Goal: Task Accomplishment & Management: Complete application form

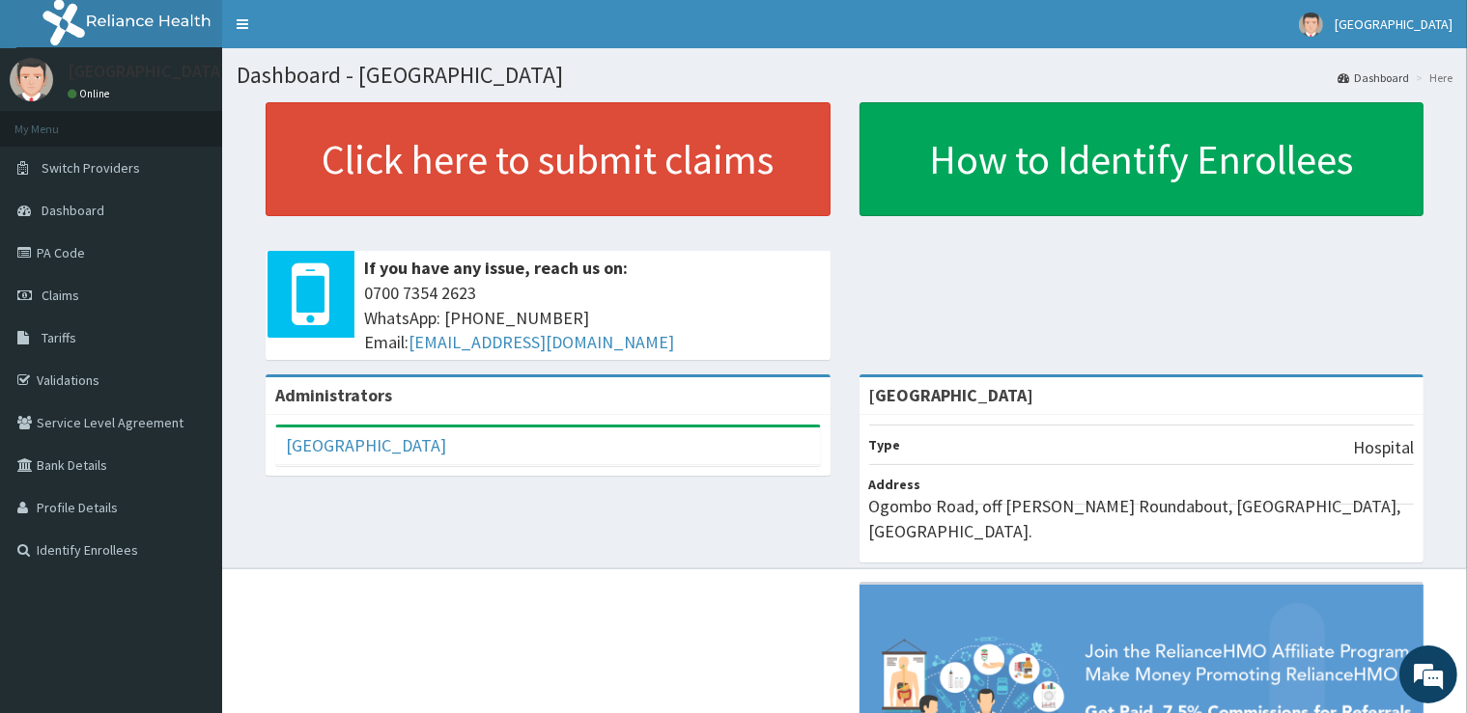
click at [126, 295] on link "Claims" at bounding box center [111, 295] width 222 height 42
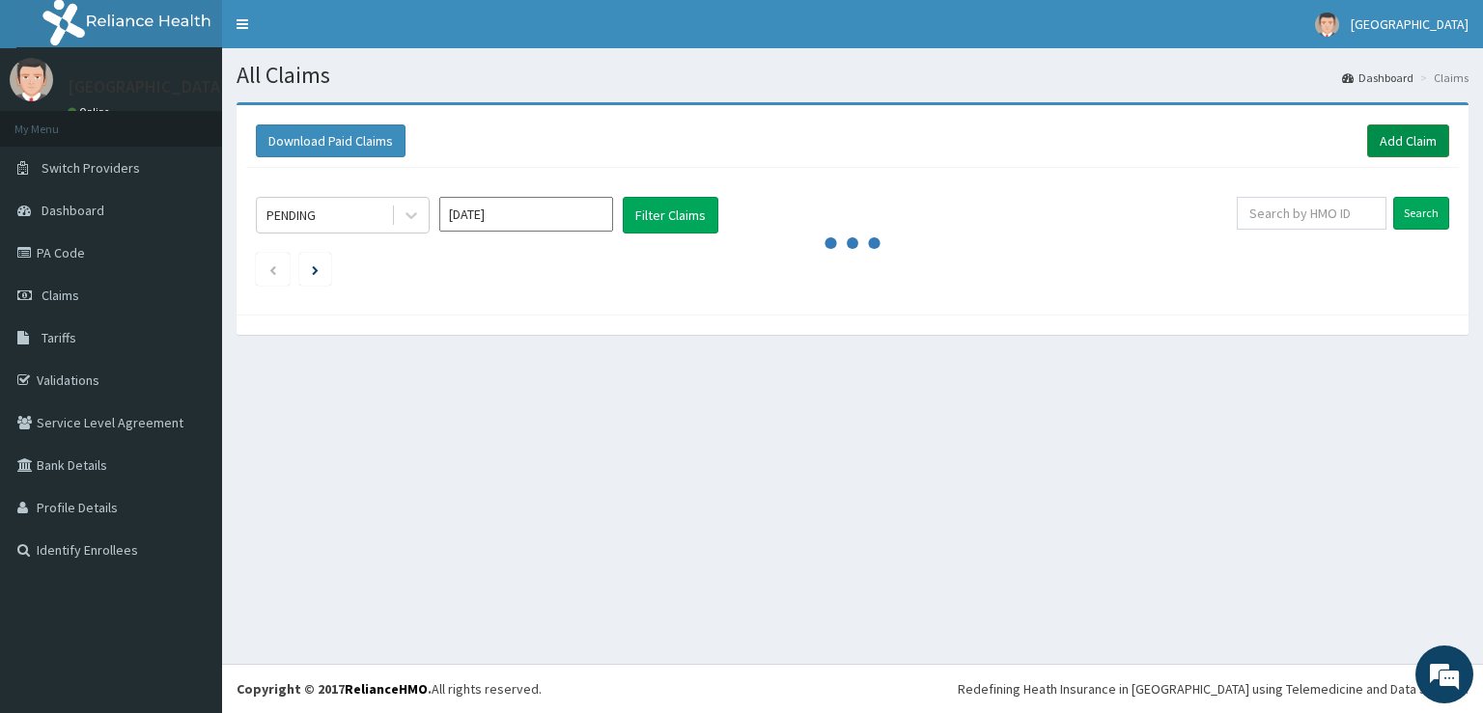
click at [1429, 137] on link "Add Claim" at bounding box center [1408, 141] width 82 height 33
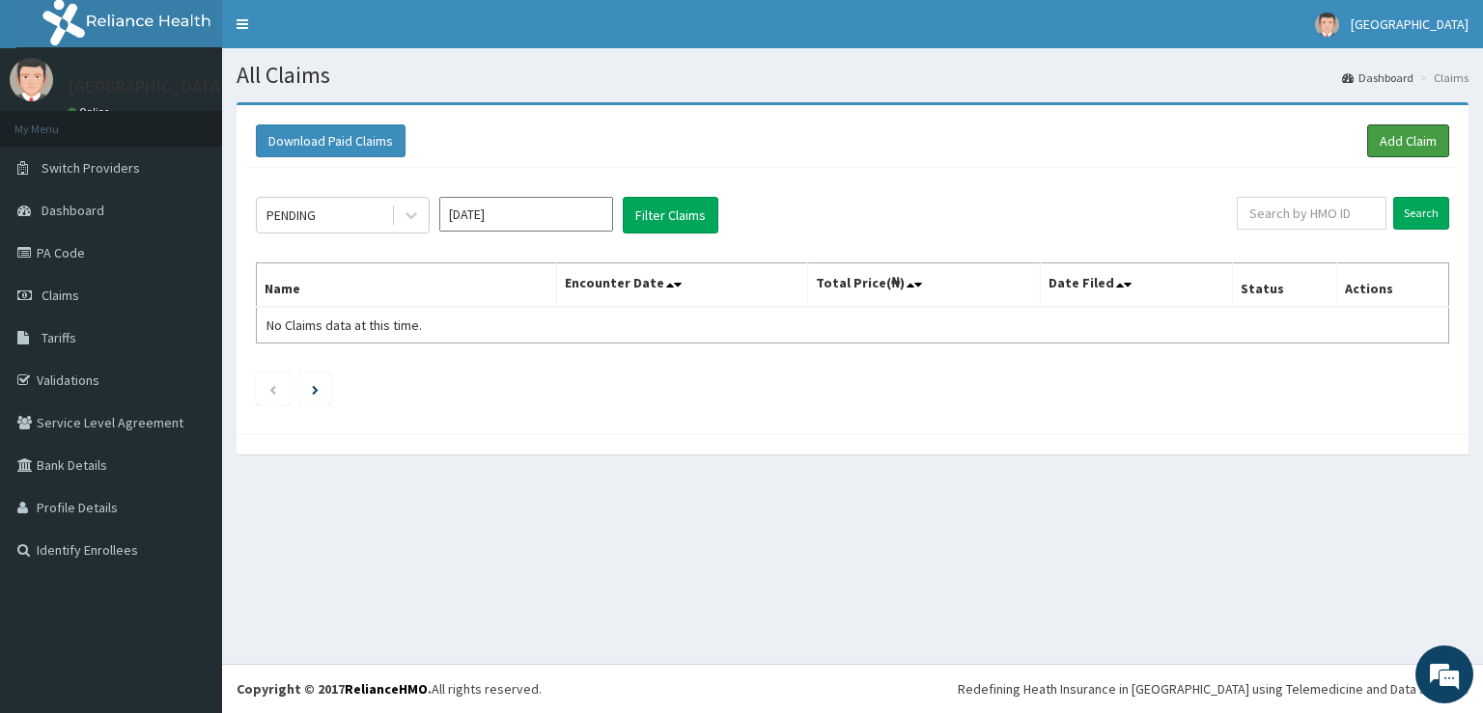
click at [1382, 146] on link "Add Claim" at bounding box center [1408, 141] width 82 height 33
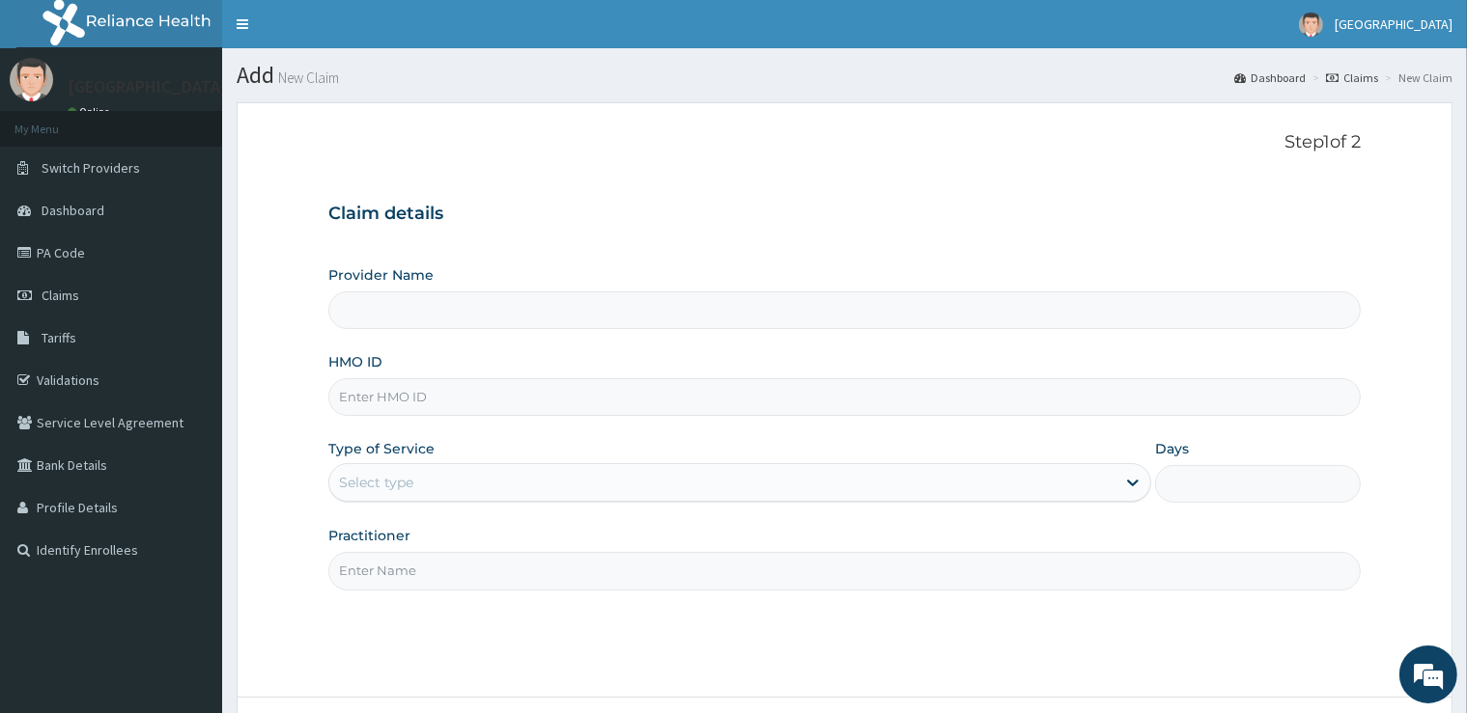
click at [649, 400] on input "HMO ID" at bounding box center [843, 397] width 1031 height 38
type input "[GEOGRAPHIC_DATA]"
type input "PME/10036/A"
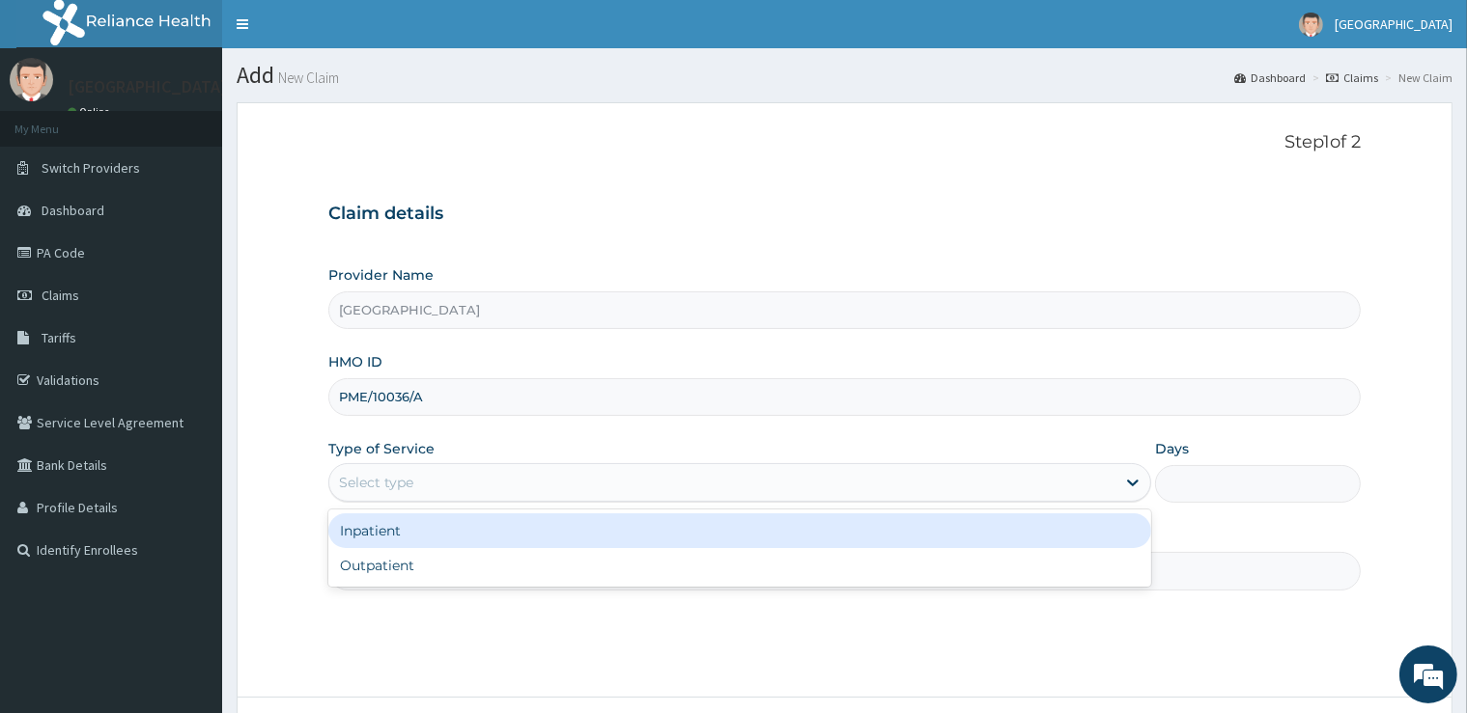
click at [552, 481] on div "Select type" at bounding box center [722, 482] width 786 height 31
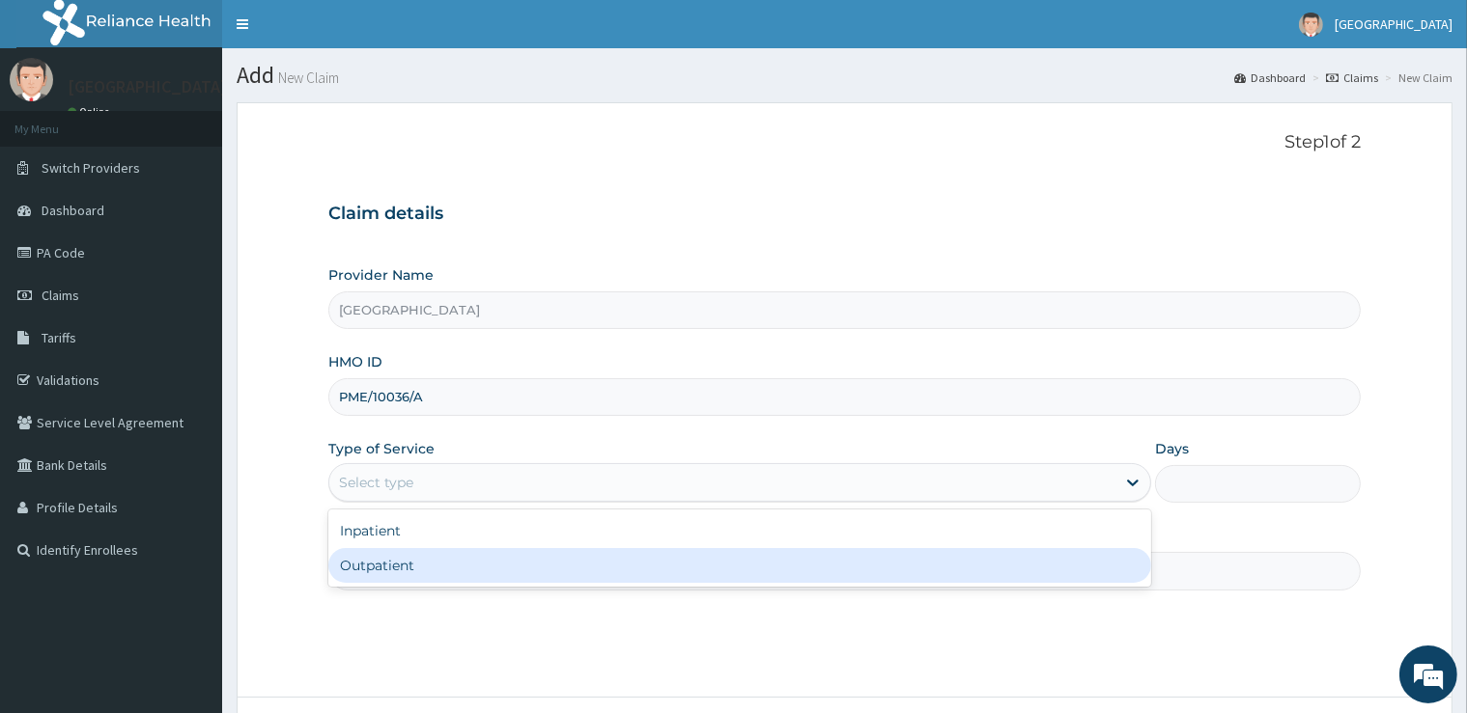
click at [454, 576] on div "Outpatient" at bounding box center [739, 565] width 823 height 35
type input "1"
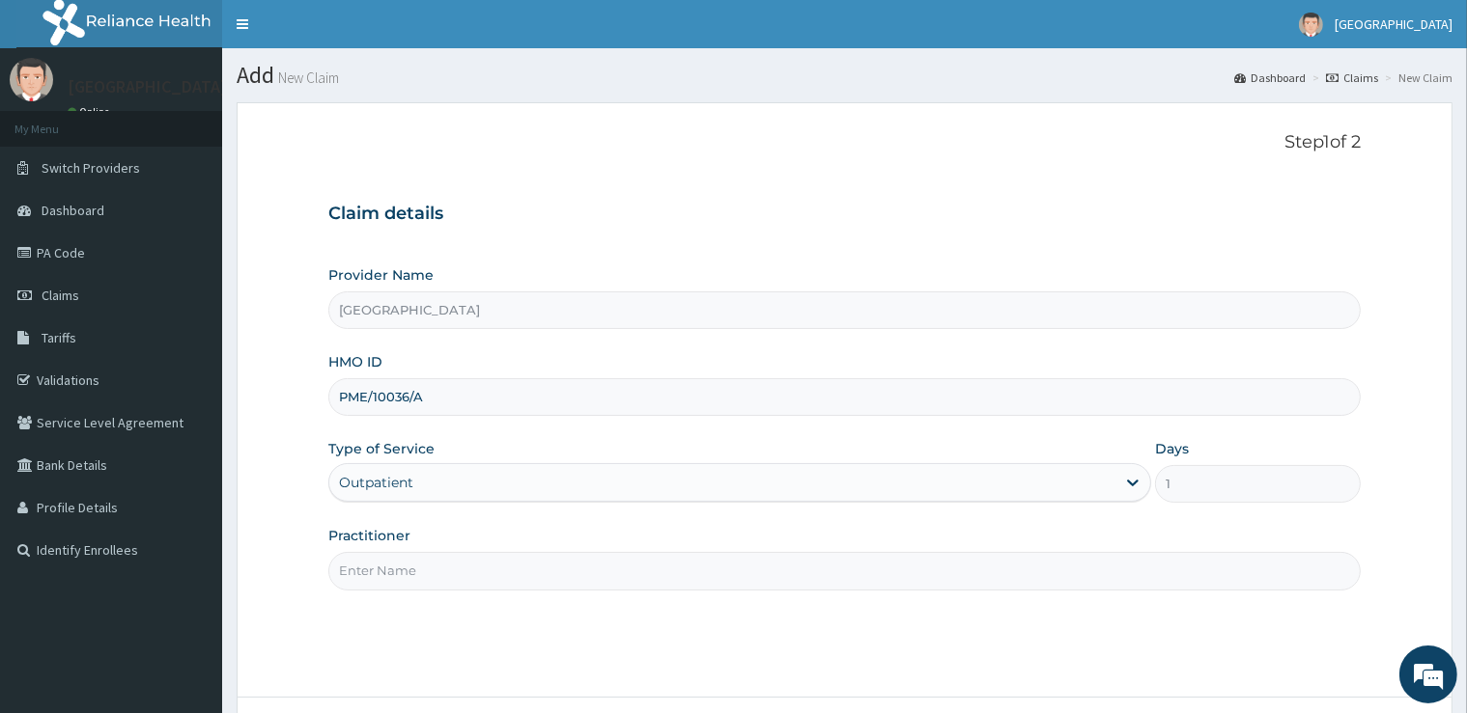
click at [521, 586] on input "Practitioner" at bounding box center [843, 571] width 1031 height 38
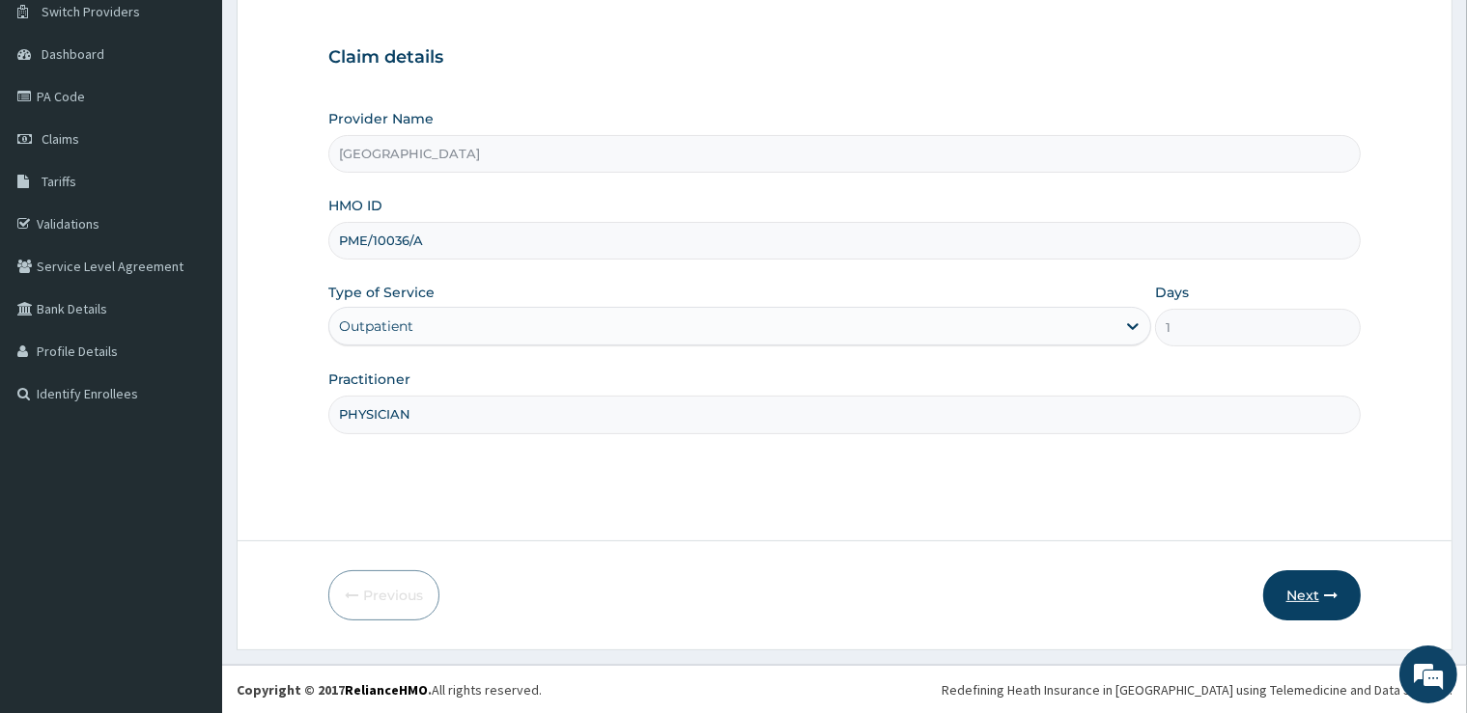
type input "PHYSICIAN"
click at [1292, 601] on button "Next" at bounding box center [1312, 596] width 98 height 50
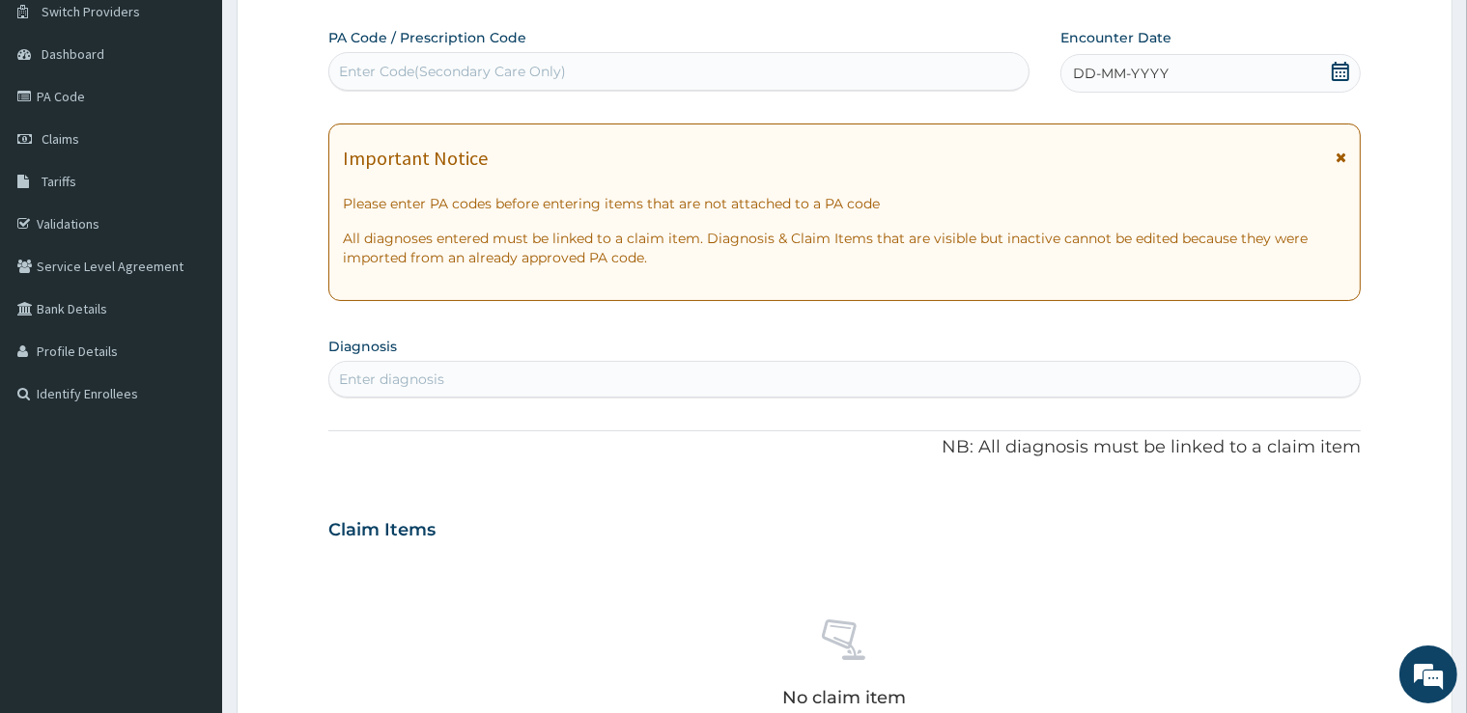
click at [523, 65] on div "Enter Code(Secondary Care Only)" at bounding box center [452, 71] width 227 height 19
type input "PA/752AEE"
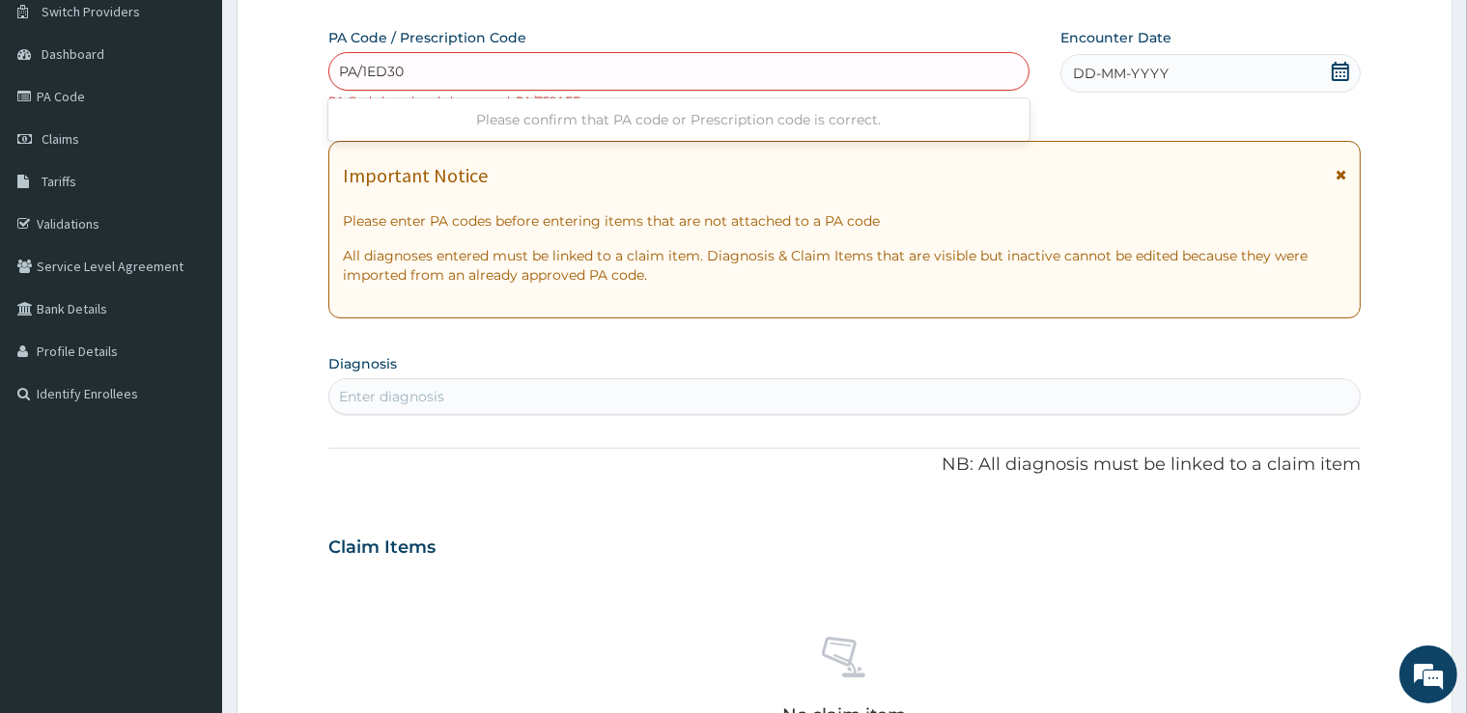
type input "PA/1ED302"
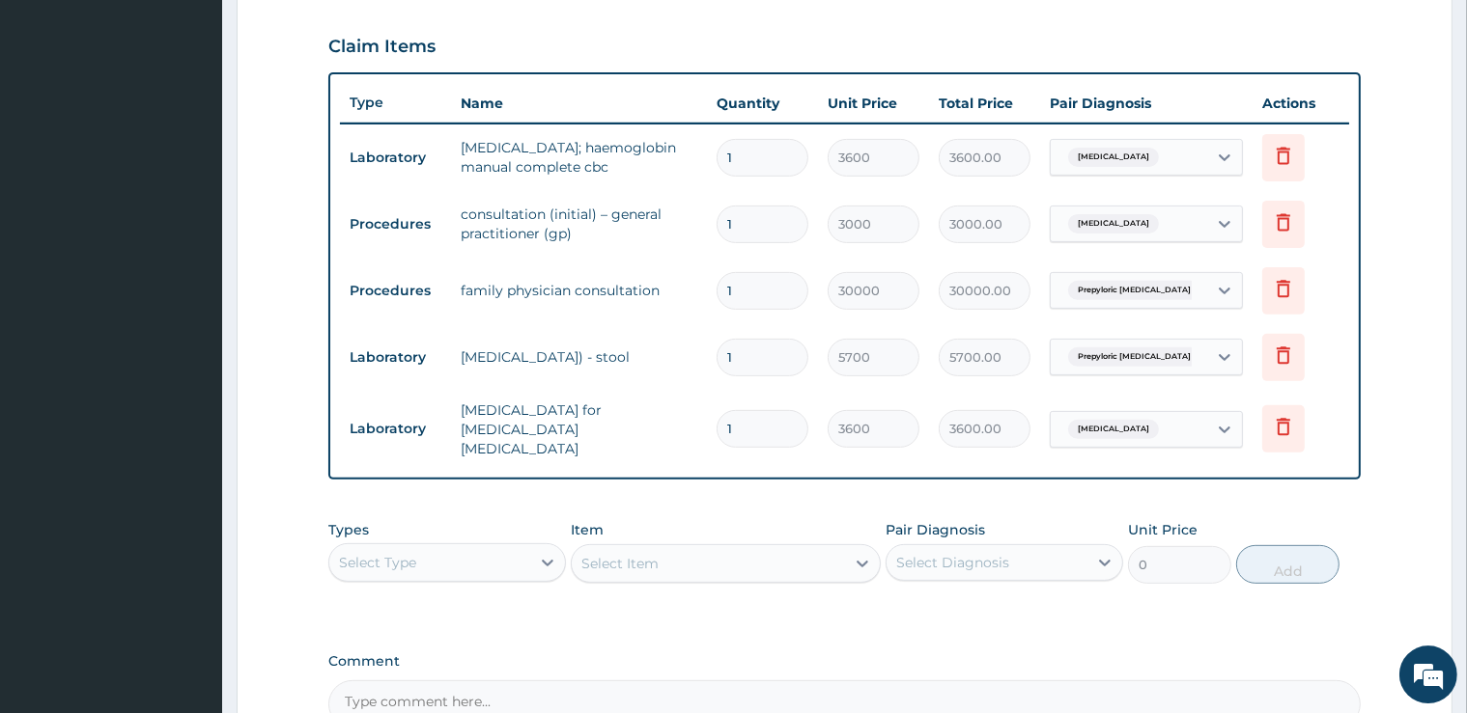
scroll to position [608, 0]
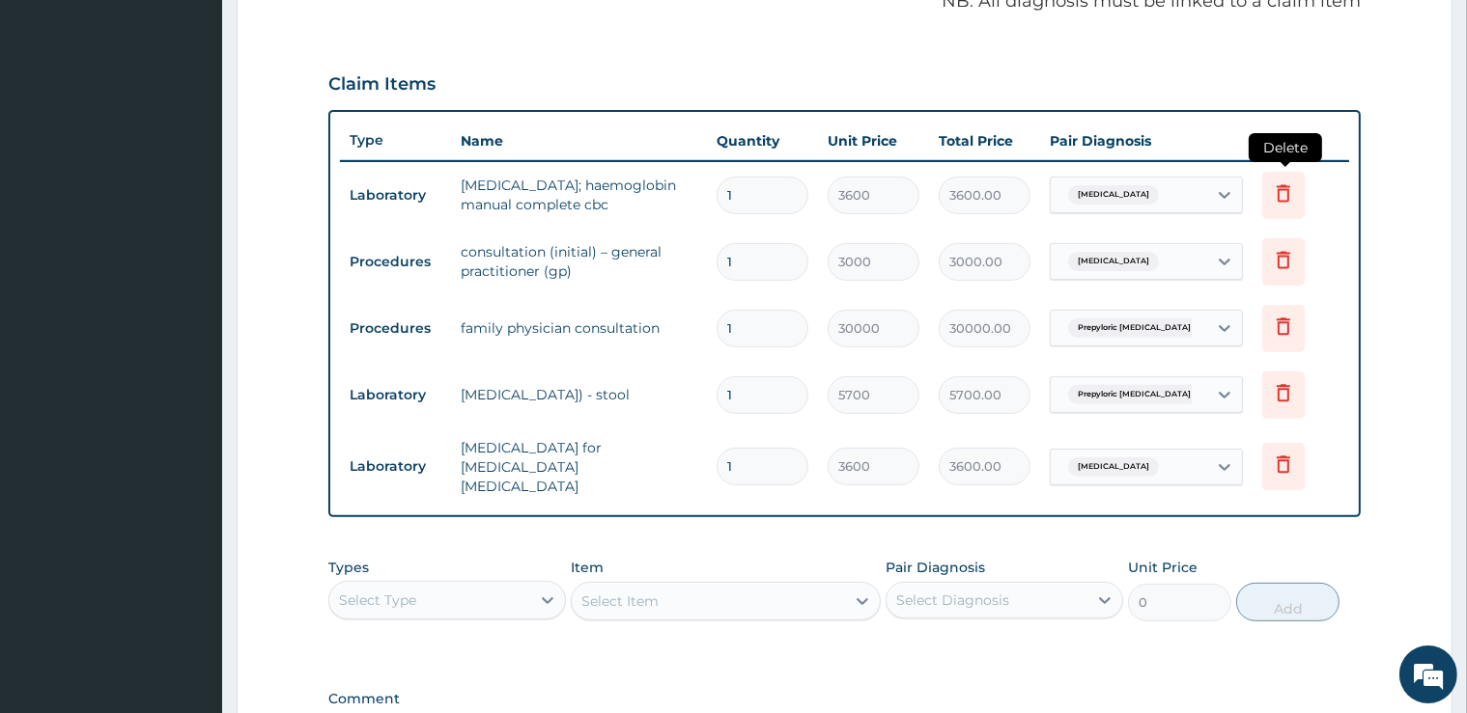
click at [1292, 183] on icon at bounding box center [1282, 193] width 23 height 23
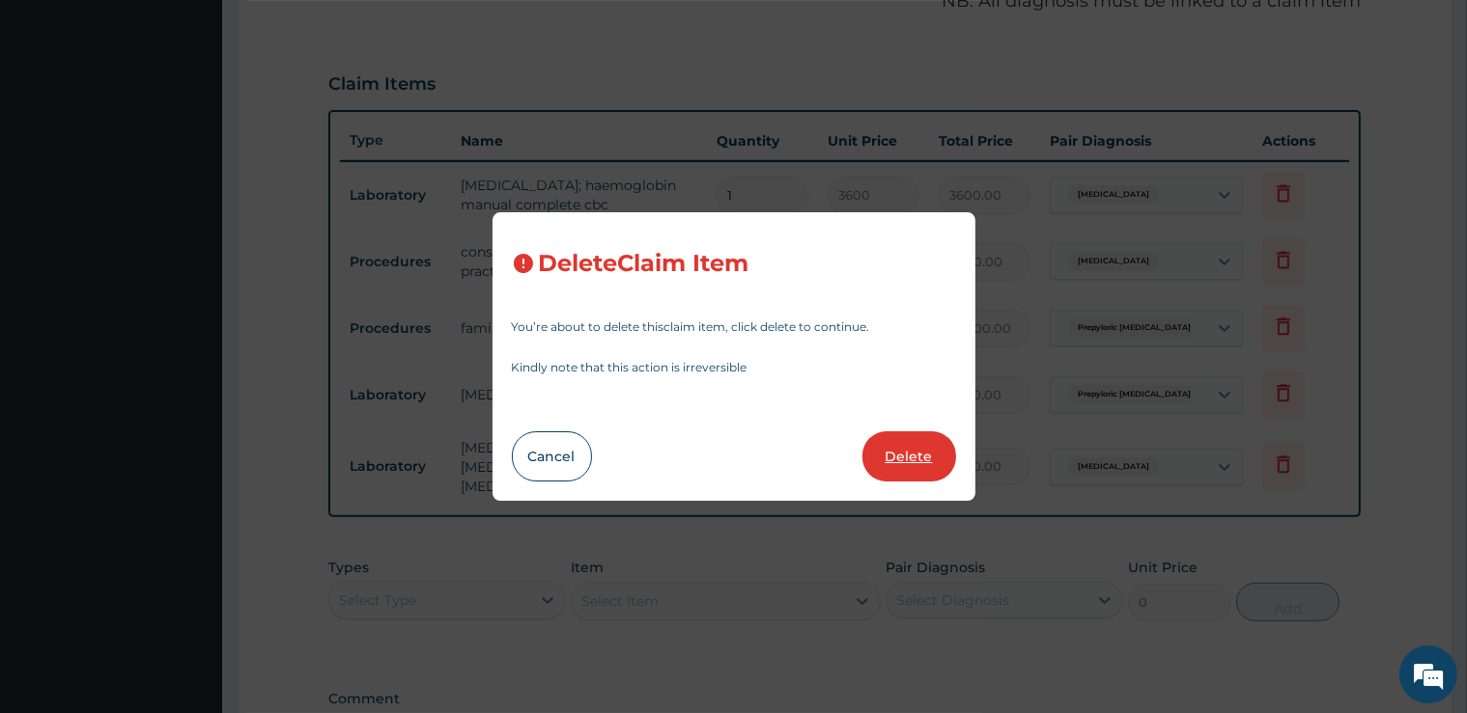
click at [933, 452] on button "Delete" at bounding box center [909, 457] width 94 height 50
type input "3000"
type input "3000.00"
type input "30000"
type input "30000.00"
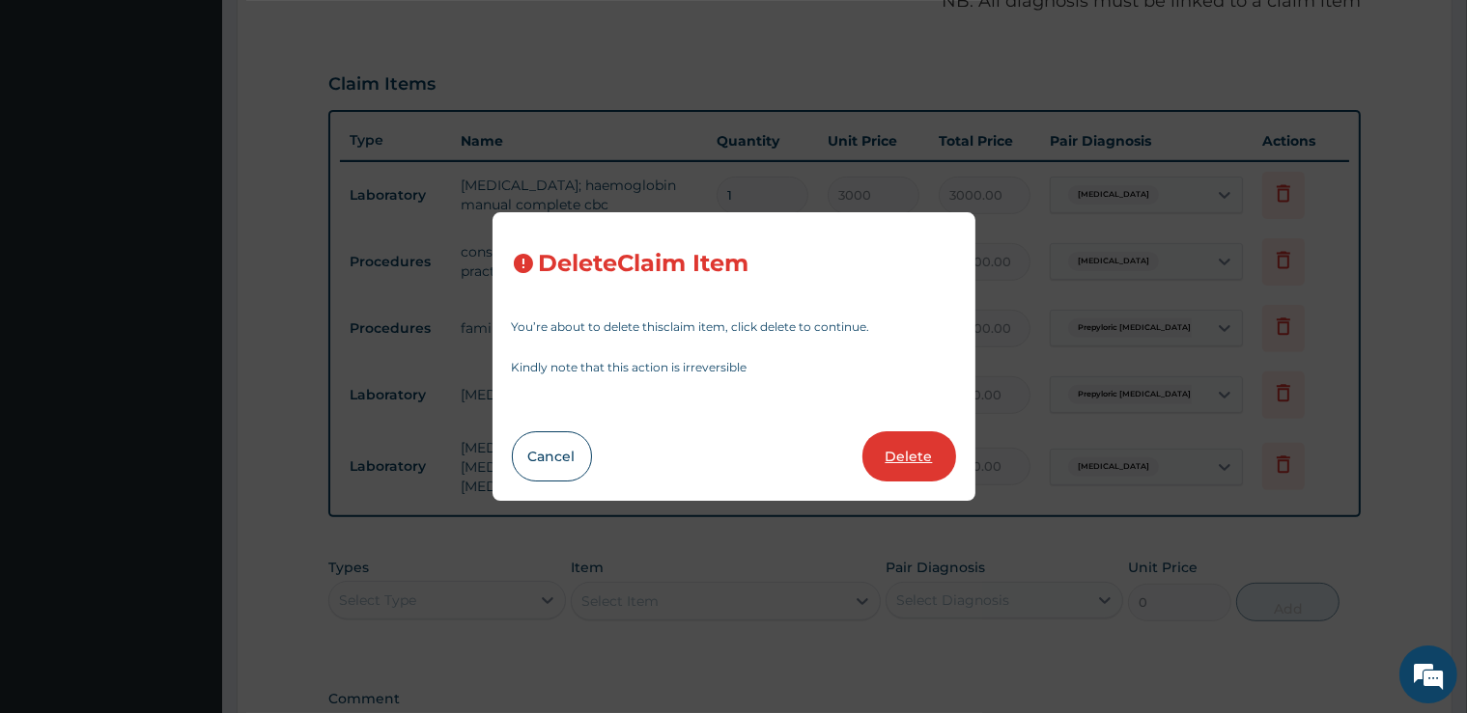
type input "5700"
type input "5700.00"
type input "3600"
type input "3600.00"
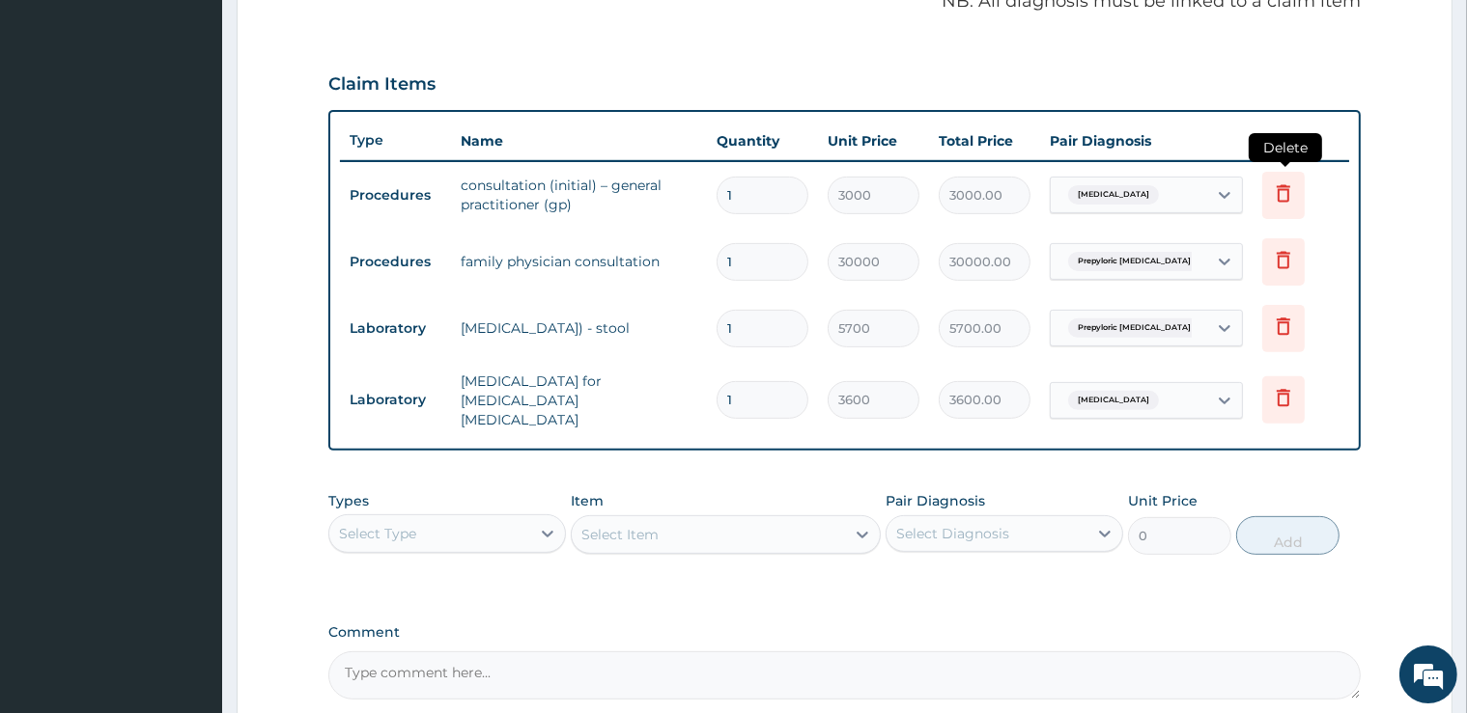
click at [1295, 190] on icon at bounding box center [1282, 193] width 23 height 23
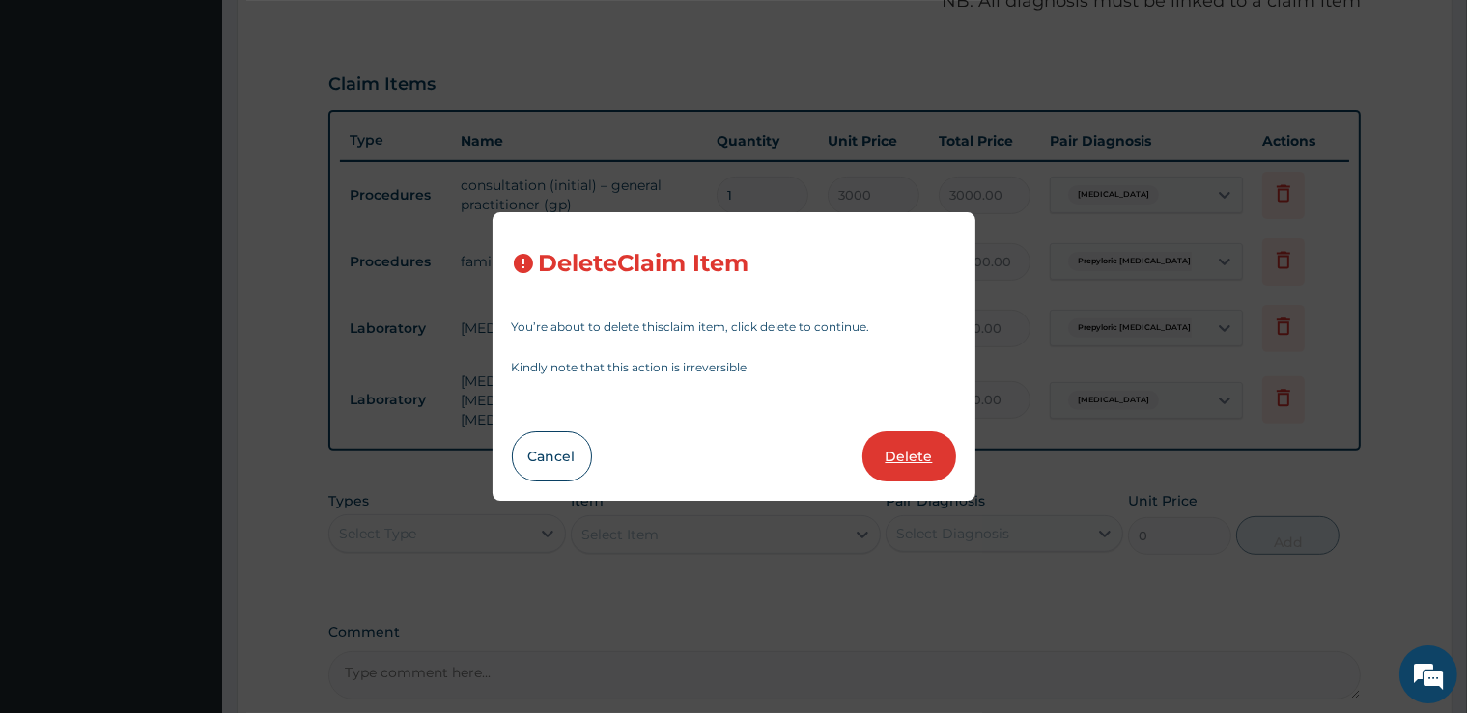
click at [927, 476] on button "Delete" at bounding box center [909, 457] width 94 height 50
type input "30000"
type input "30000.00"
type input "5700"
type input "5700.00"
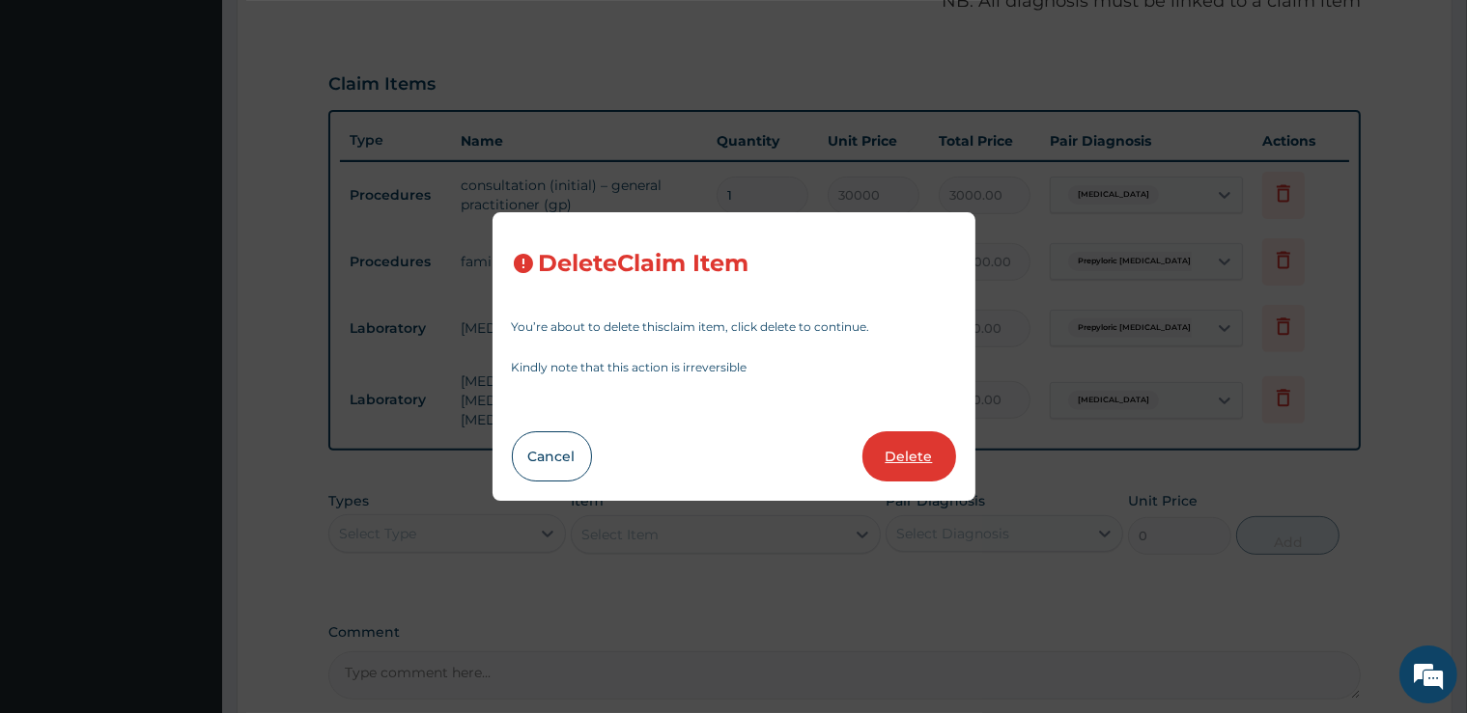
type input "3600"
type input "3600.00"
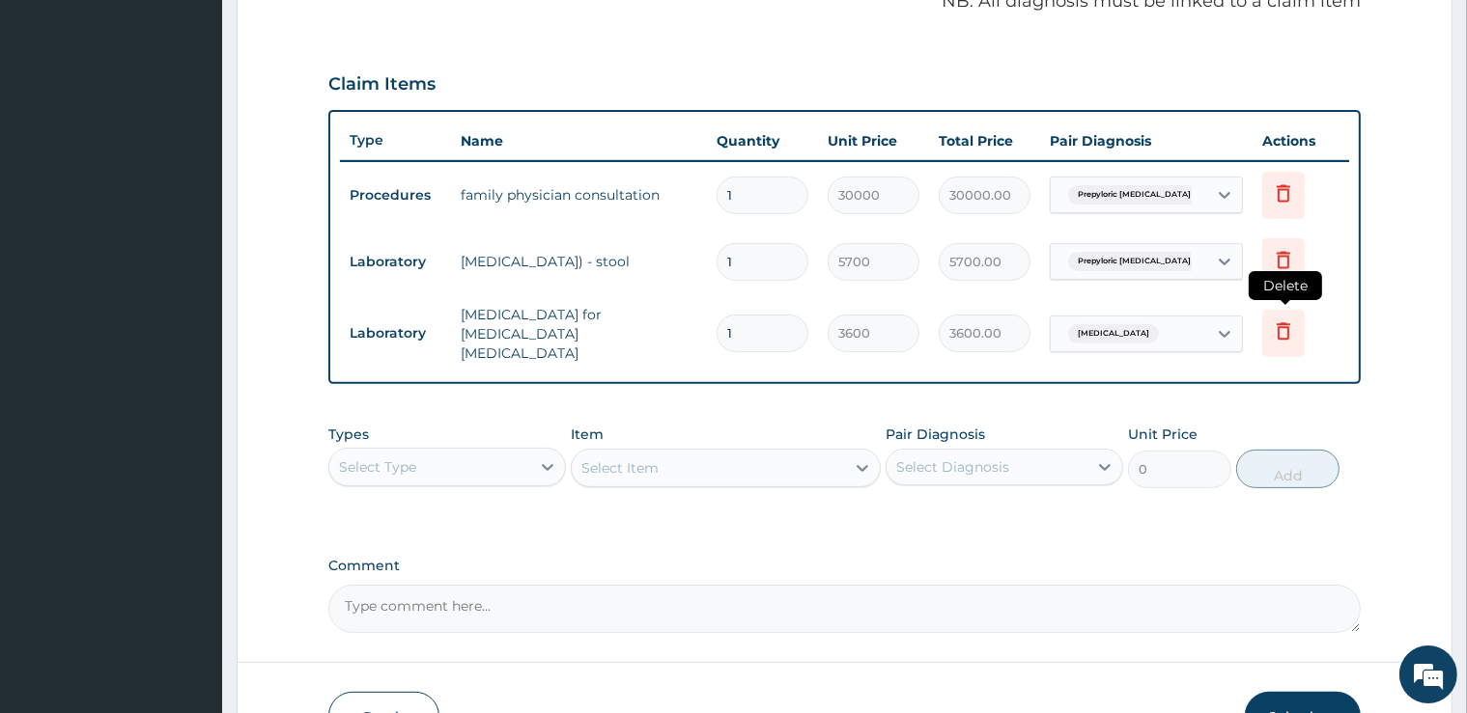
click at [1276, 326] on icon at bounding box center [1282, 331] width 23 height 23
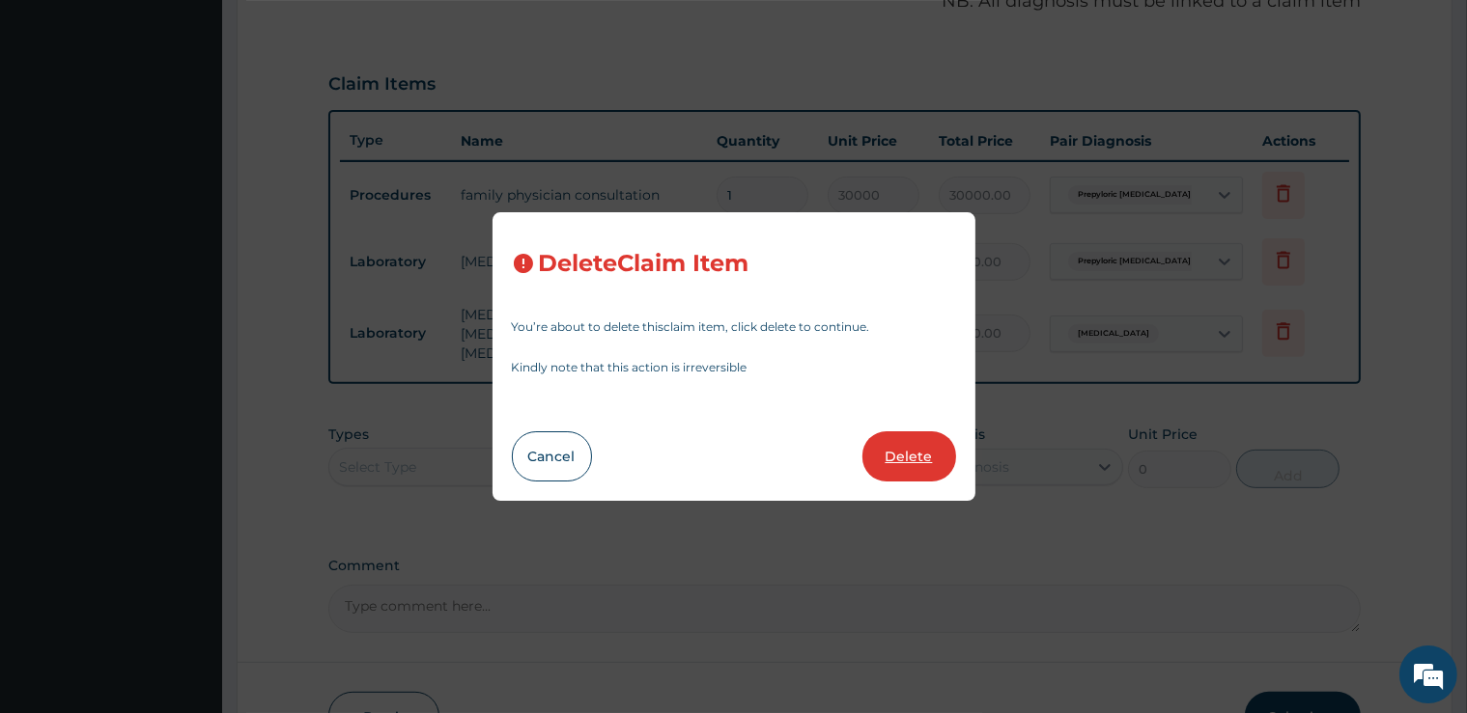
click at [917, 465] on button "Delete" at bounding box center [909, 457] width 94 height 50
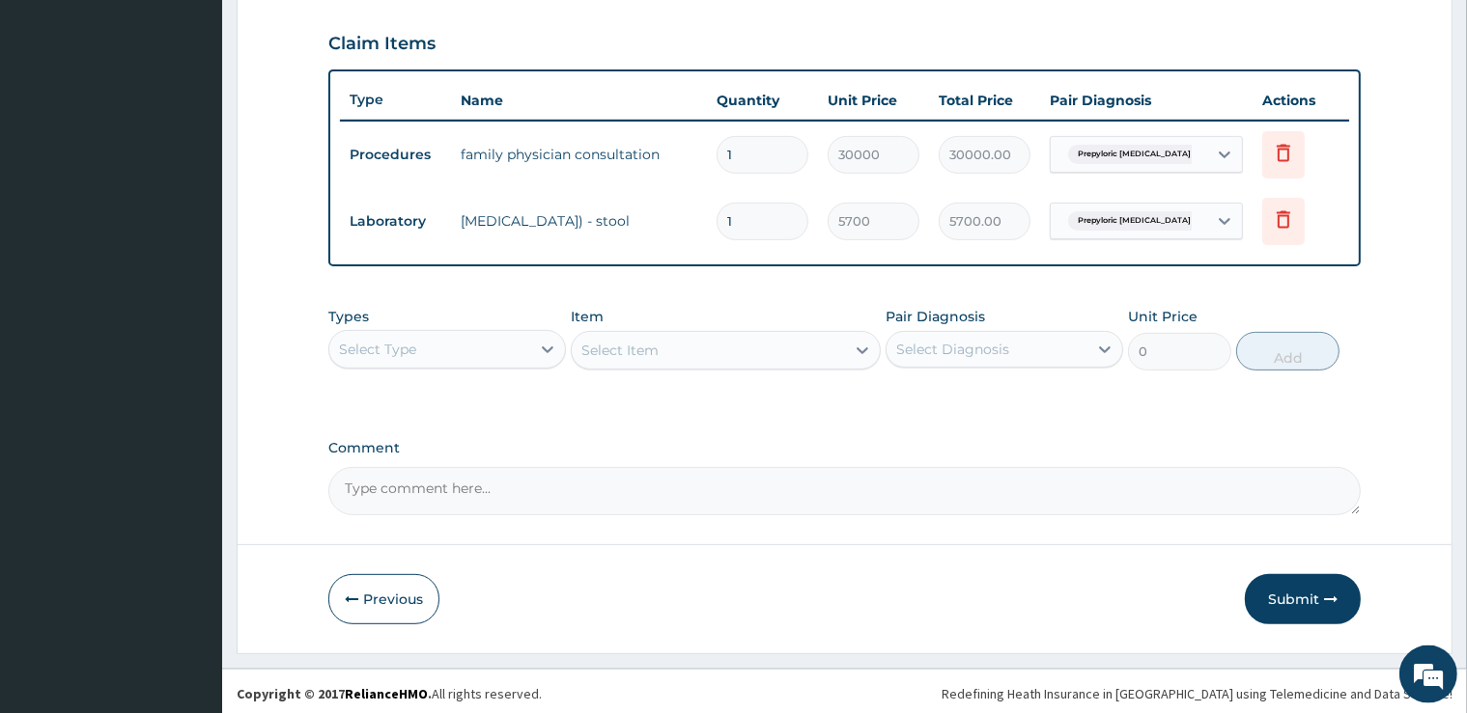
scroll to position [650, 0]
click at [1308, 599] on button "Submit" at bounding box center [1302, 598] width 116 height 50
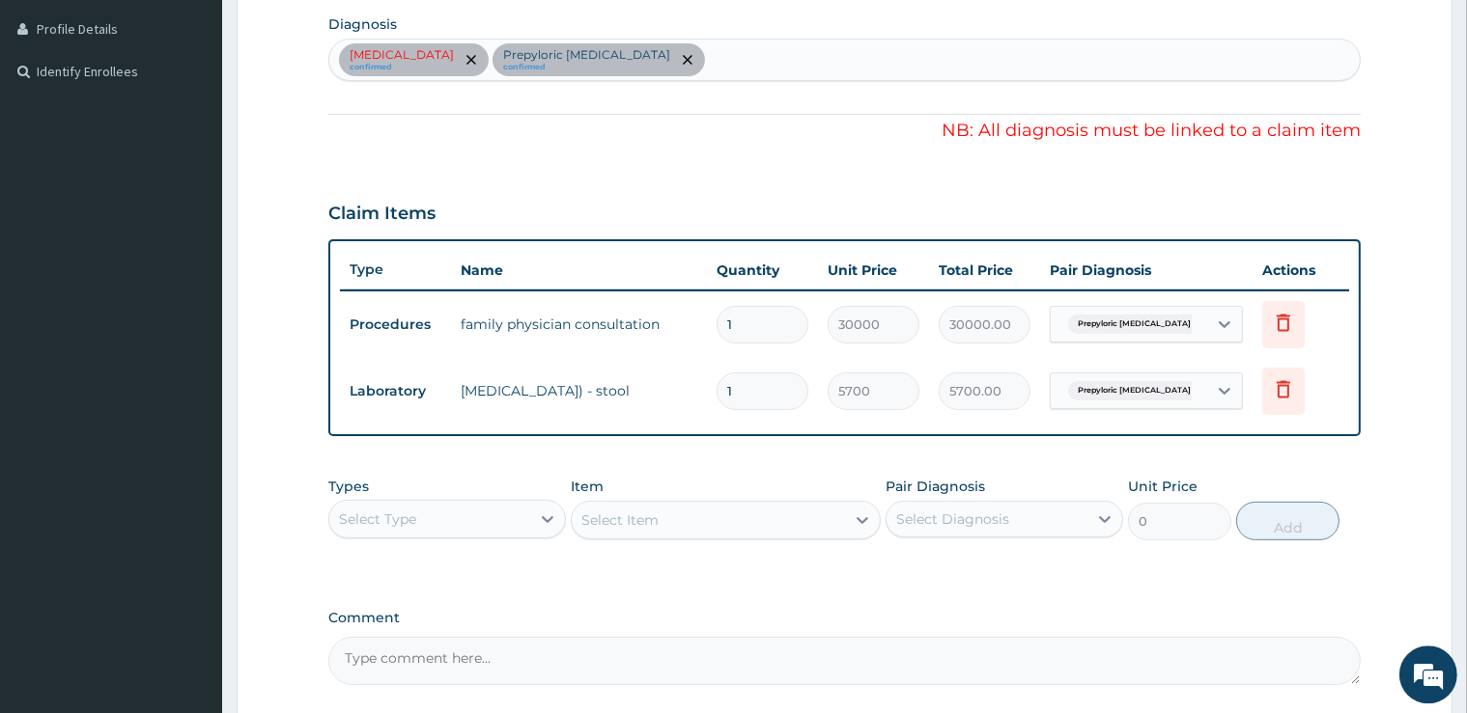
scroll to position [510, 0]
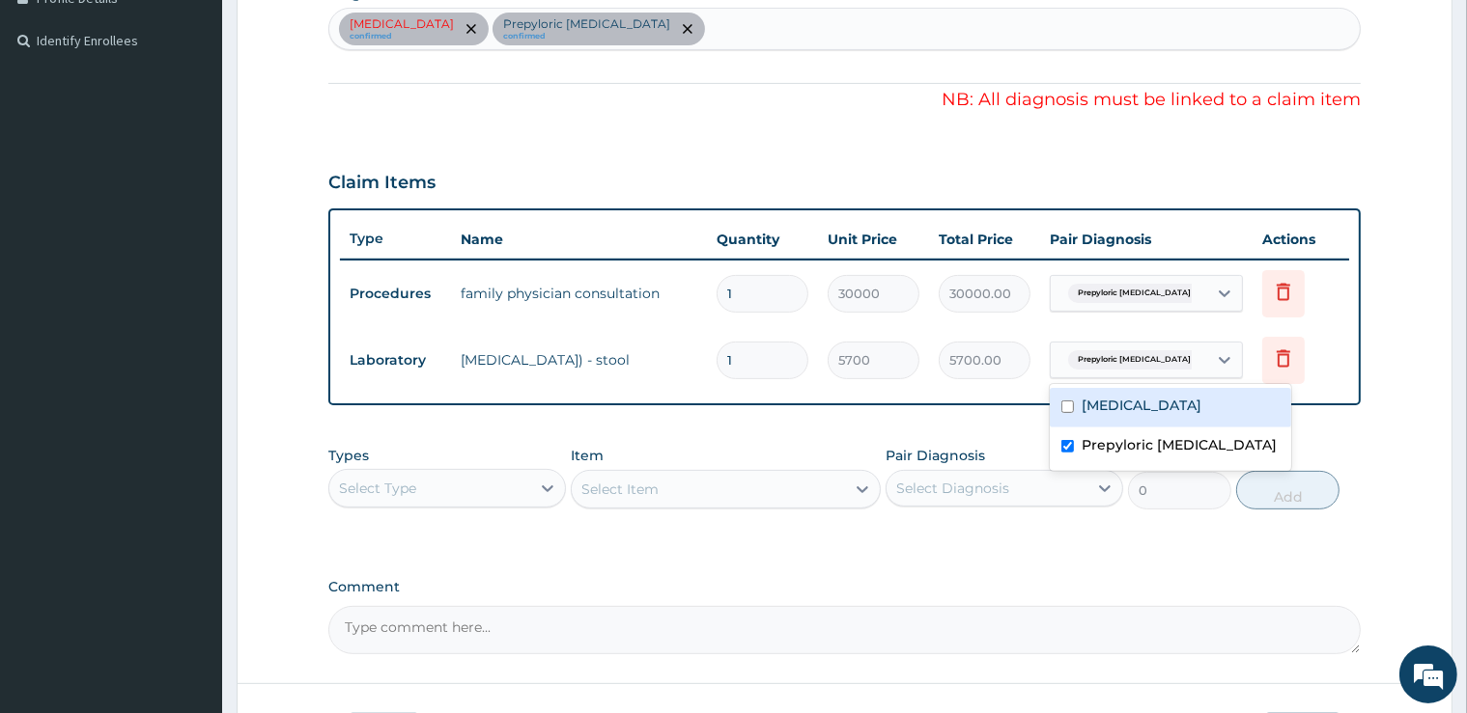
click at [1112, 358] on span "Prepyloric ulcer" at bounding box center [1134, 359] width 132 height 19
click at [1119, 401] on label "Malaria" at bounding box center [1141, 405] width 120 height 19
checkbox input "true"
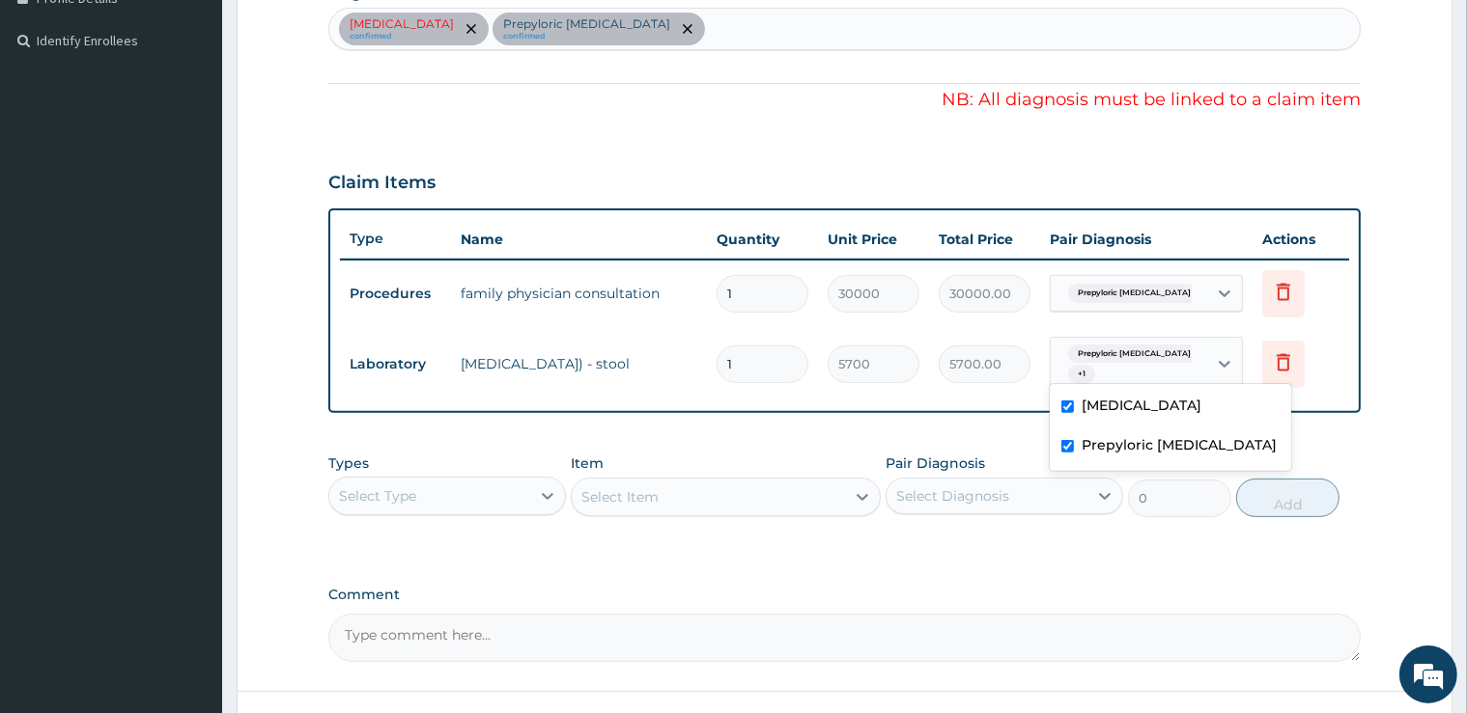
click at [1408, 342] on form "Step 2 of 2 PA Code / Prescription Code PA/1ED302 Encounter Date 09-09-2025 Imp…" at bounding box center [844, 197] width 1215 height 1209
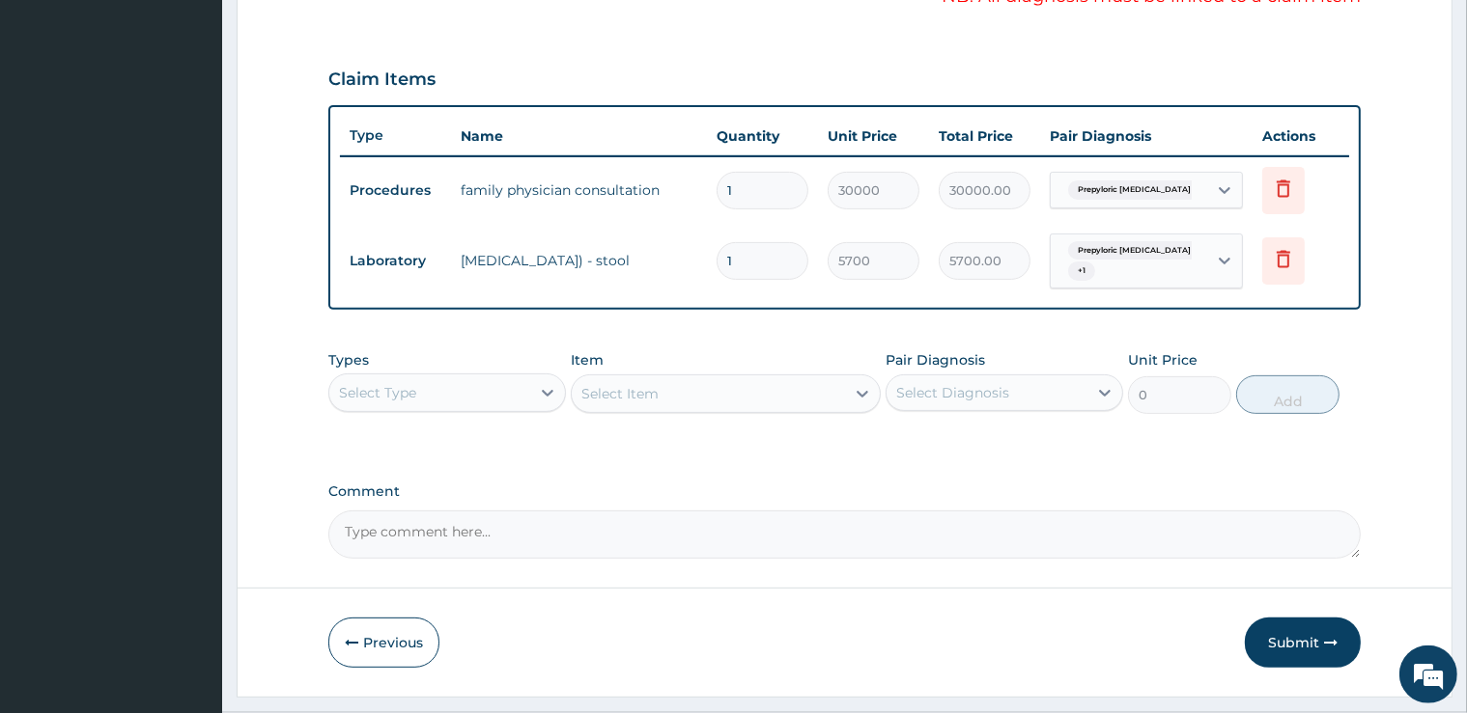
scroll to position [650, 0]
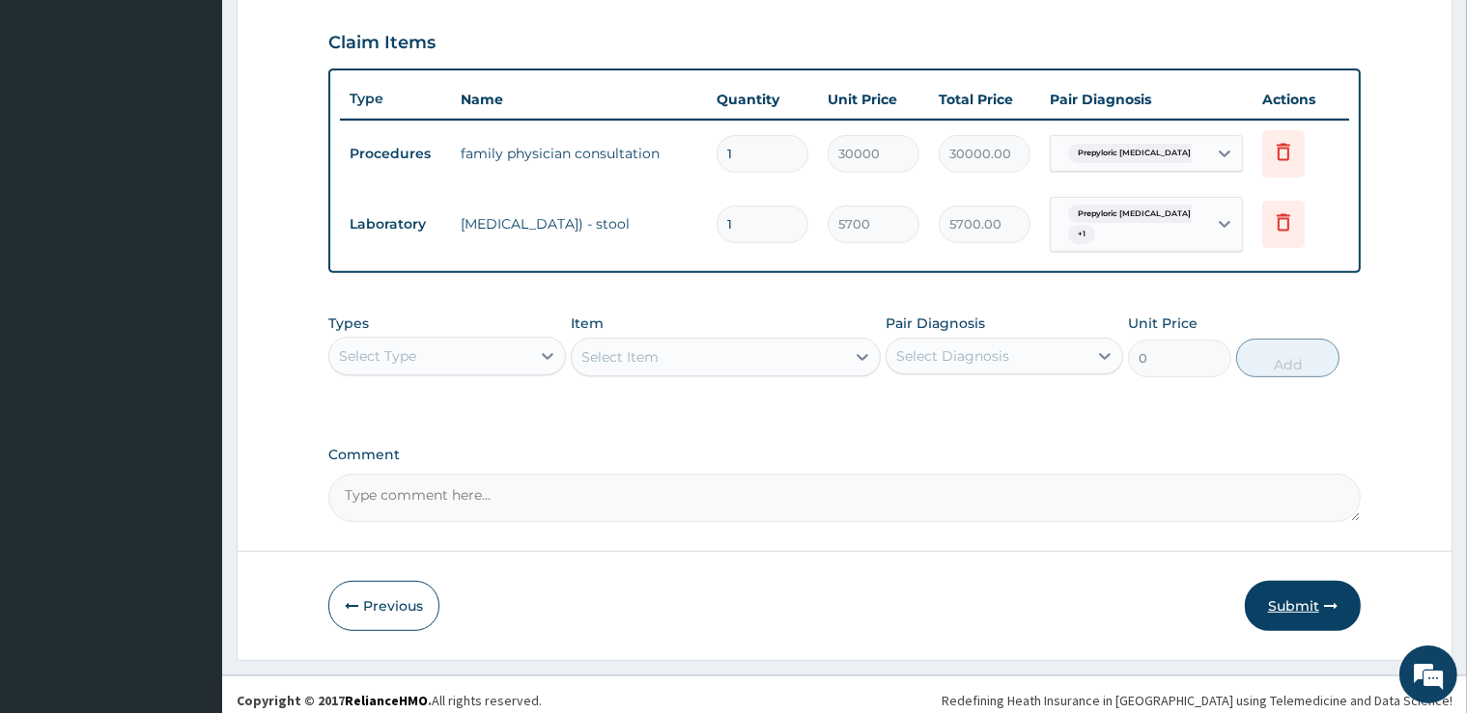
click at [1292, 601] on button "Submit" at bounding box center [1302, 606] width 116 height 50
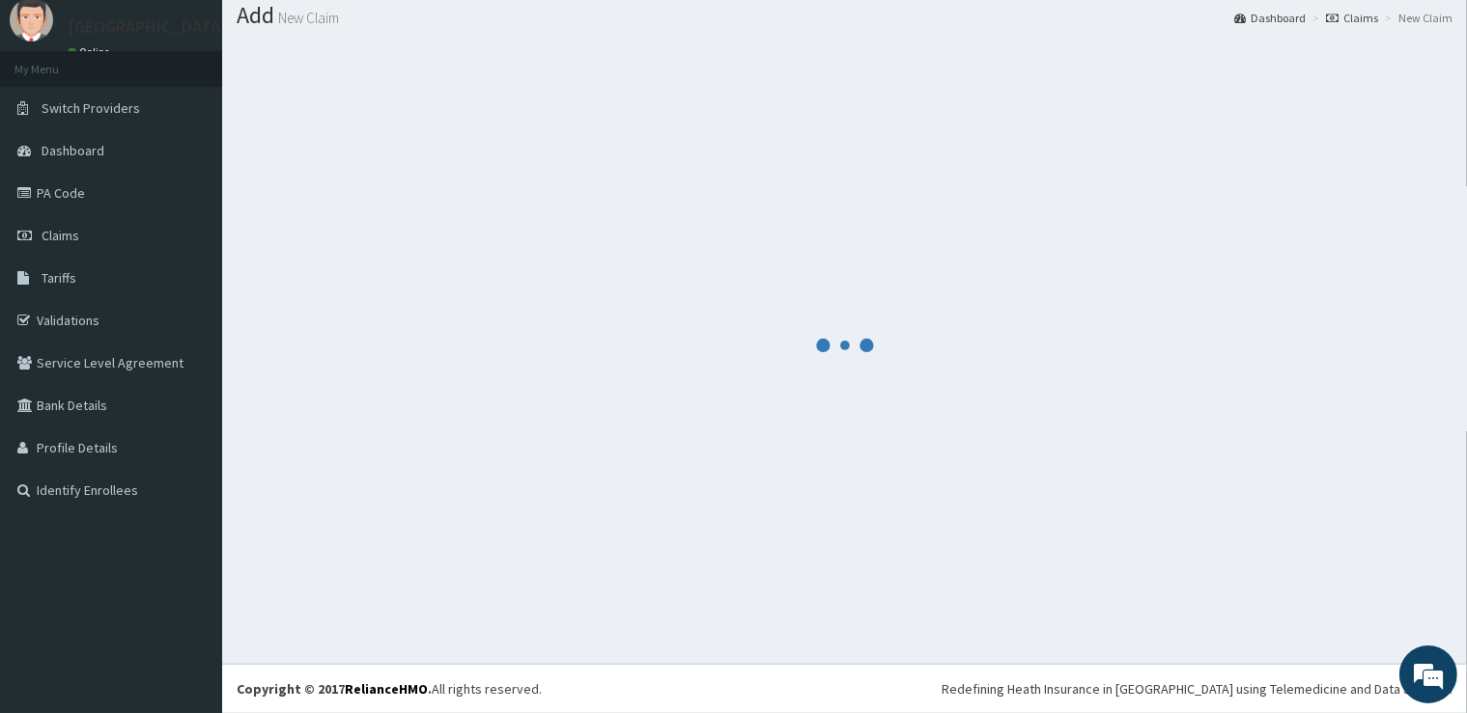
scroll to position [59, 0]
